Goal: Transaction & Acquisition: Subscribe to service/newsletter

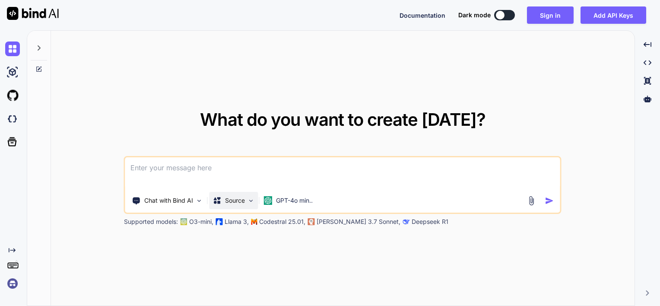
click at [225, 202] on p "Source" at bounding box center [235, 200] width 20 height 9
type textarea "x"
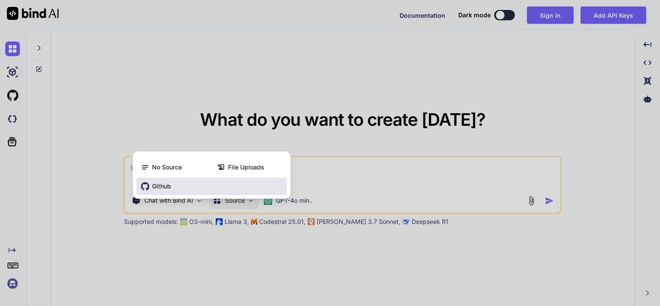
click at [167, 188] on span "Github" at bounding box center [161, 186] width 19 height 9
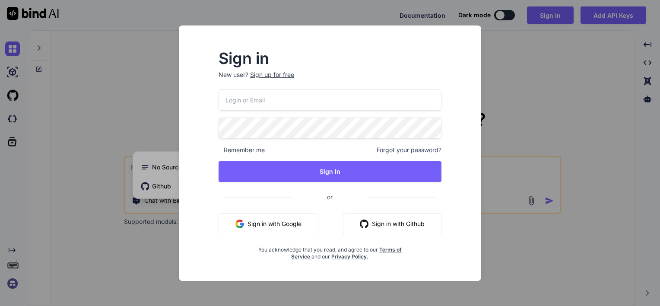
click at [389, 221] on button "Sign in with Github" at bounding box center [392, 223] width 99 height 21
click at [416, 226] on button "Sign in with Github" at bounding box center [392, 223] width 99 height 21
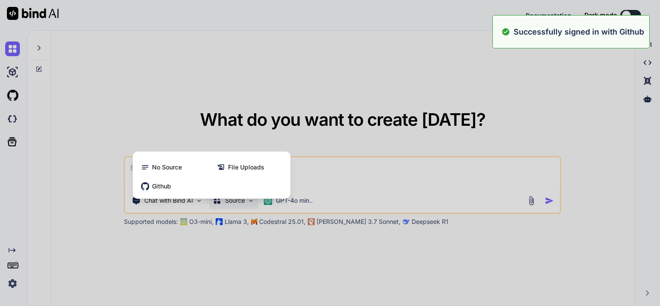
drag, startPoint x: 394, startPoint y: 225, endPoint x: 434, endPoint y: 232, distance: 40.3
click at [434, 232] on div at bounding box center [330, 153] width 660 height 306
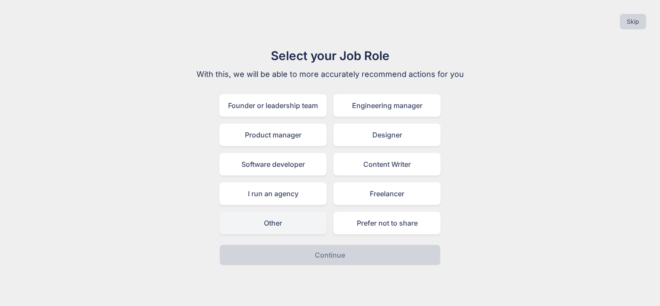
click at [309, 229] on div "Other" at bounding box center [272, 223] width 107 height 22
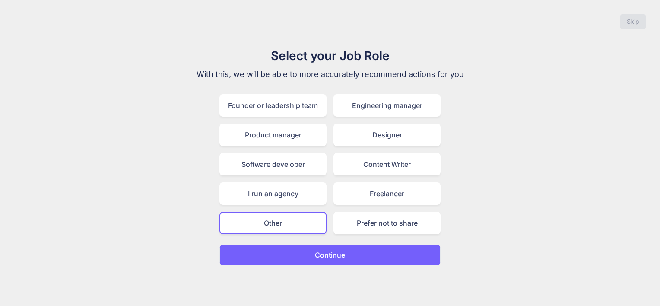
click at [350, 258] on button "Continue" at bounding box center [329, 255] width 221 height 21
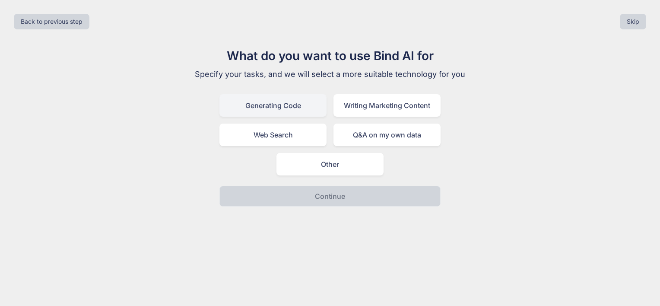
click at [306, 108] on div "Generating Code" at bounding box center [272, 105] width 107 height 22
click at [306, 109] on div "Generating Code" at bounding box center [272, 105] width 107 height 22
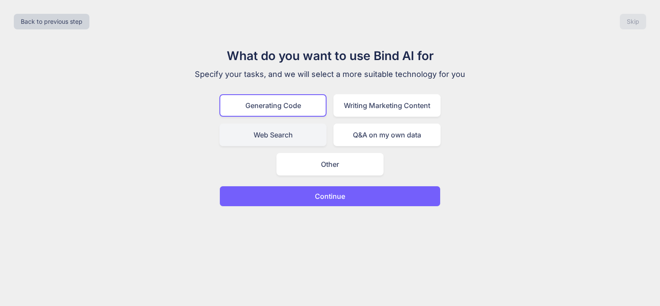
click at [306, 133] on div "Web Search" at bounding box center [272, 135] width 107 height 22
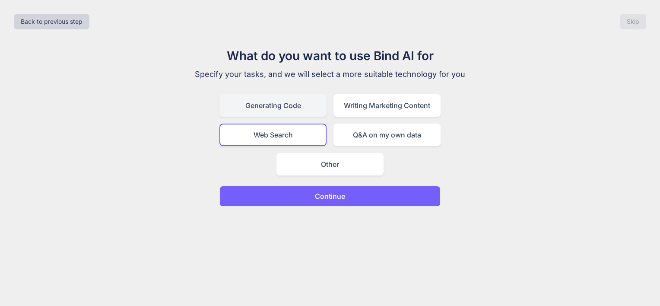
click at [310, 106] on div "Generating Code" at bounding box center [272, 105] width 107 height 22
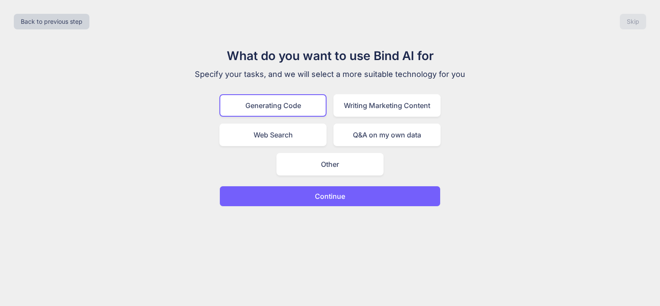
click at [349, 193] on button "Continue" at bounding box center [329, 196] width 221 height 21
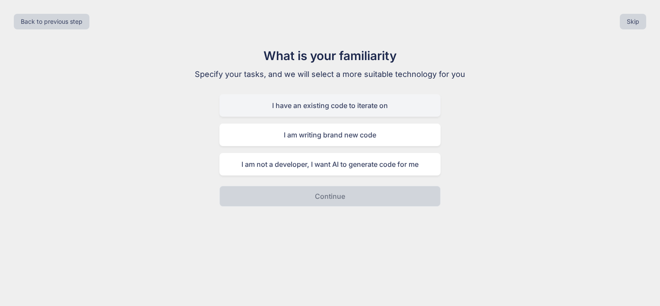
click at [347, 105] on div "I have an existing code to iterate on" at bounding box center [329, 105] width 221 height 22
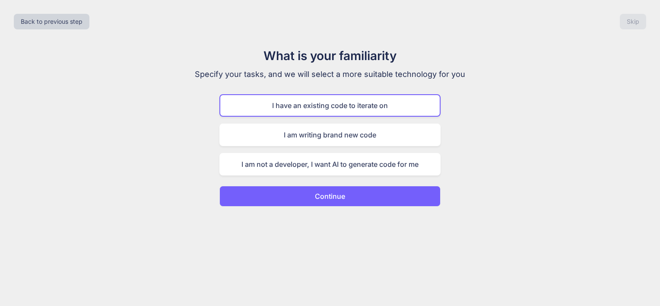
click at [352, 193] on button "Continue" at bounding box center [329, 196] width 221 height 21
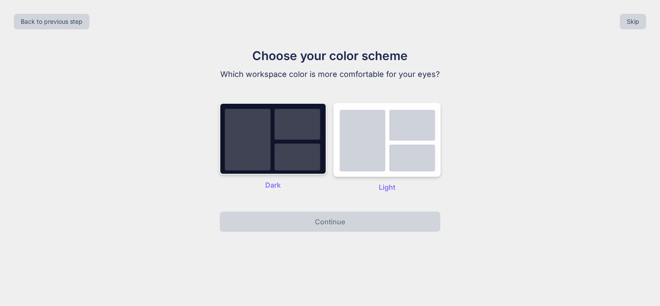
click at [321, 162] on img at bounding box center [272, 139] width 107 height 72
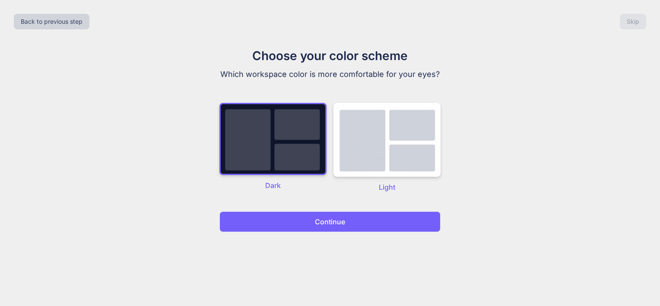
click at [325, 222] on p "Continue" at bounding box center [330, 221] width 30 height 10
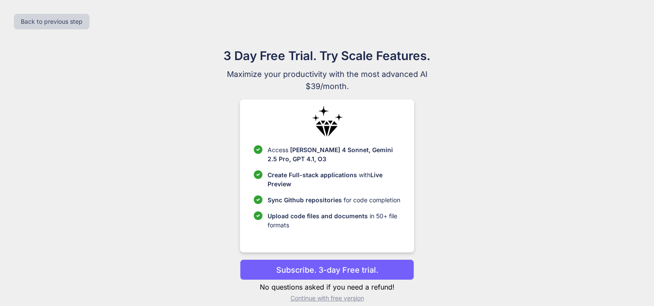
click at [356, 272] on p "Subscribe. 3-day Free trial." at bounding box center [327, 270] width 102 height 12
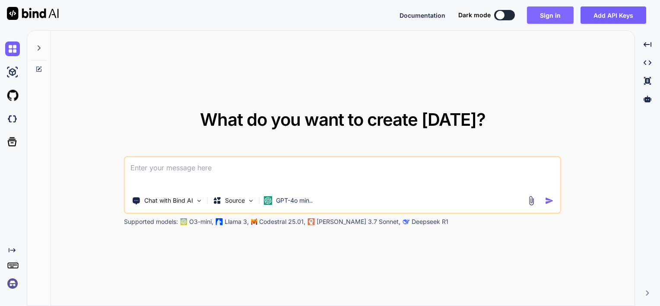
click at [551, 19] on button "Sign in" at bounding box center [550, 14] width 47 height 17
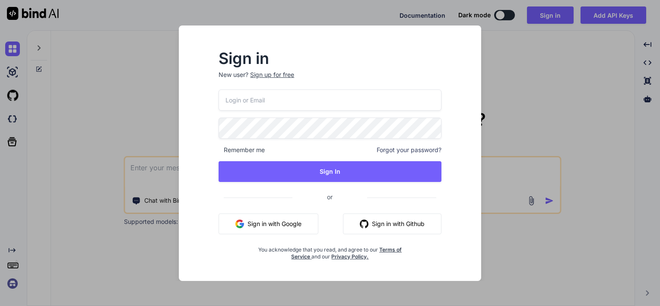
click at [378, 228] on button "Sign in with Github" at bounding box center [392, 223] width 99 height 21
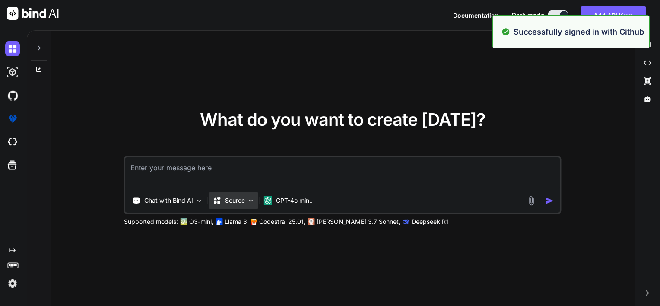
click at [226, 205] on div "Source" at bounding box center [234, 200] width 49 height 17
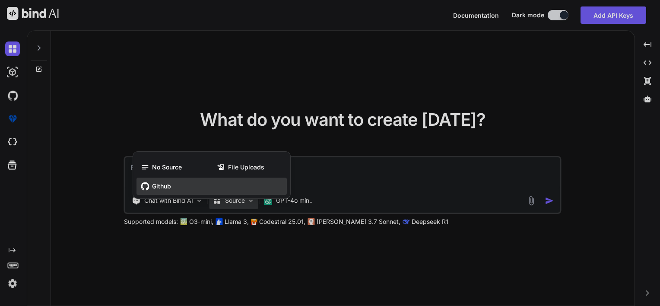
click at [146, 190] on icon at bounding box center [145, 186] width 9 height 9
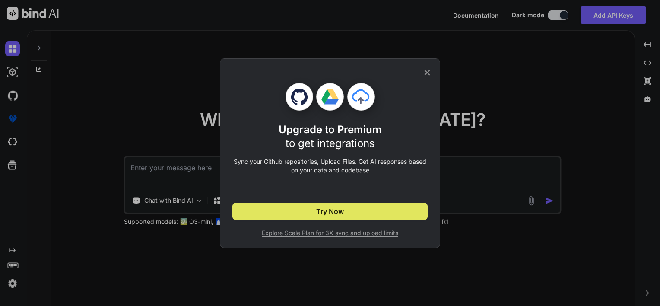
click at [283, 204] on button "Try Now" at bounding box center [329, 211] width 195 height 17
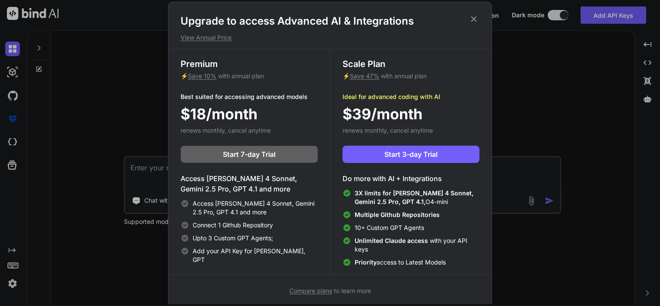
click at [526, 221] on div "Upgrade to access Advanced AI & Integrations View Annual Price Premium ⚡ Save 1…" at bounding box center [330, 153] width 660 height 306
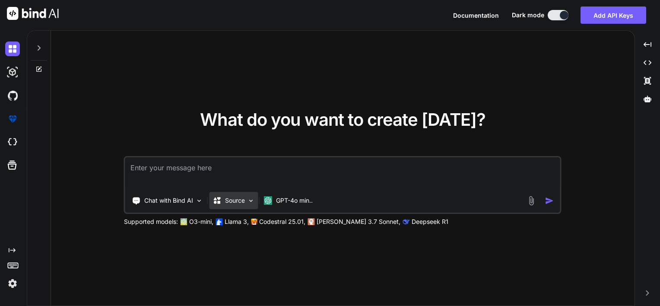
click at [243, 205] on div "Source" at bounding box center [234, 200] width 49 height 17
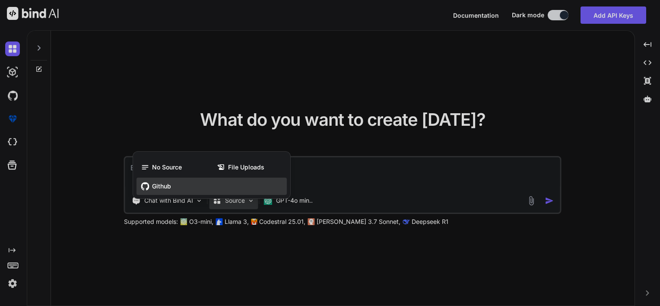
click at [165, 191] on div "Github" at bounding box center [212, 186] width 150 height 17
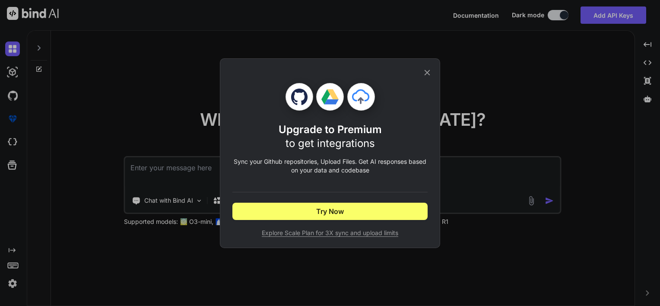
click at [315, 229] on span "Explore Scale Plan for 3X sync and upload limits" at bounding box center [329, 233] width 195 height 9
click at [429, 67] on div "Upgrade to Premium to get integrations Sync your Github repositories, Upload Fi…" at bounding box center [330, 153] width 220 height 190
click at [429, 70] on icon at bounding box center [428, 73] width 10 height 10
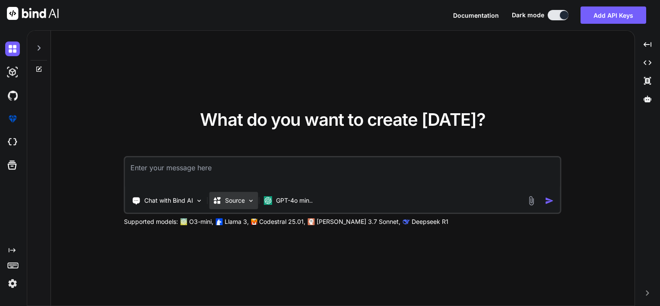
click at [239, 203] on p "Source" at bounding box center [235, 200] width 20 height 9
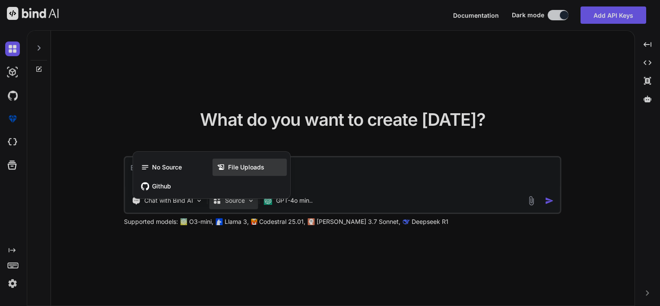
click at [237, 171] on span "File Uploads" at bounding box center [246, 167] width 36 height 9
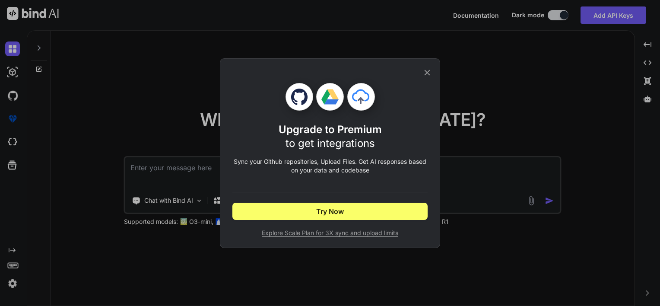
click at [330, 262] on div "Upgrade to Premium to get integrations Sync your Github repositories, Upload Fi…" at bounding box center [330, 153] width 660 height 306
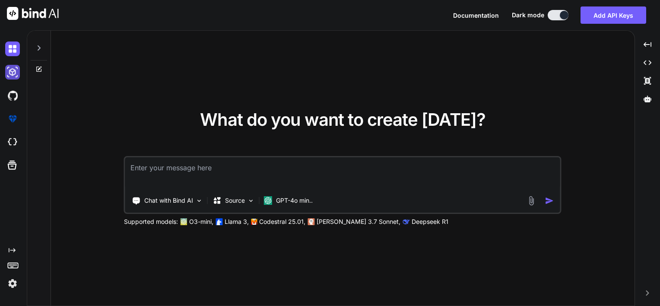
click at [13, 67] on img at bounding box center [12, 72] width 15 height 15
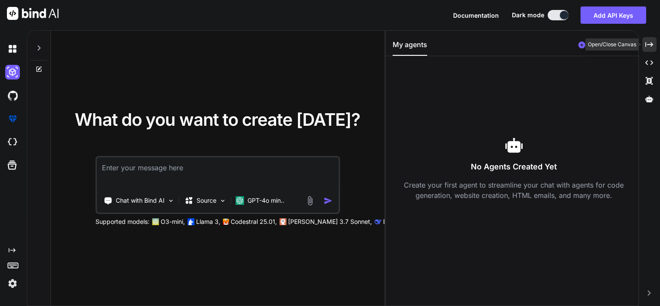
click at [652, 40] on div "Created with Pixso." at bounding box center [649, 44] width 14 height 15
